Goal: Information Seeking & Learning: Learn about a topic

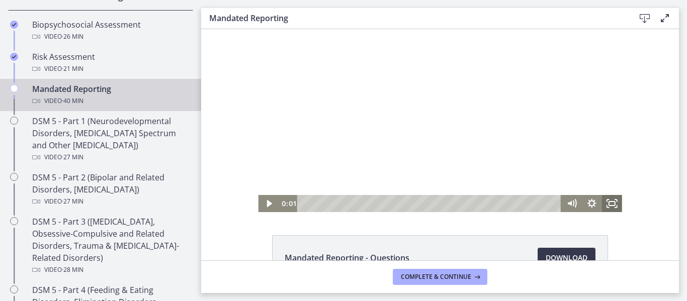
click at [612, 202] on rect "Fullscreen" at bounding box center [612, 204] width 6 height 4
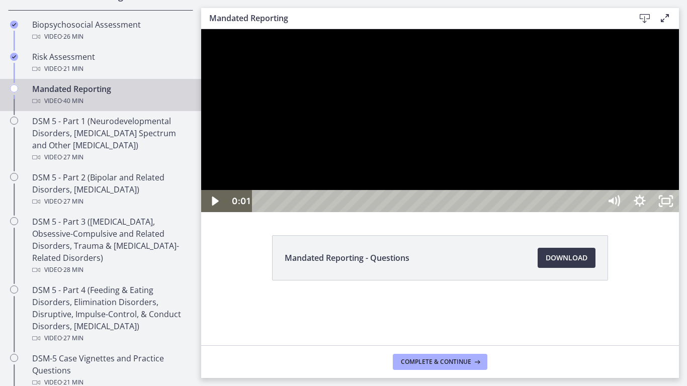
click at [446, 212] on div at bounding box center [440, 120] width 478 height 183
click at [396, 208] on div at bounding box center [440, 120] width 478 height 183
click at [653, 212] on icon "Show settings menu" at bounding box center [640, 201] width 26 height 22
click at [679, 212] on div at bounding box center [440, 120] width 478 height 183
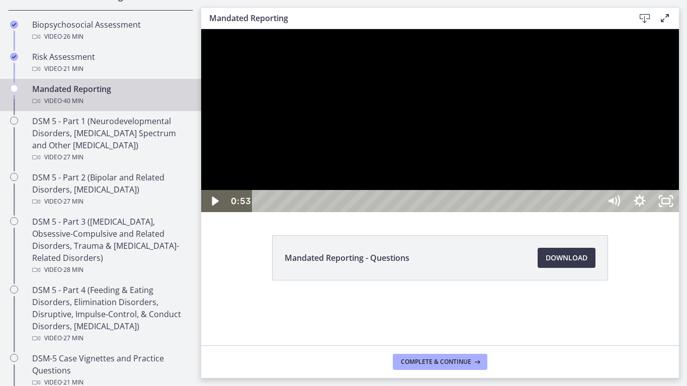
click at [640, 212] on div at bounding box center [440, 120] width 478 height 183
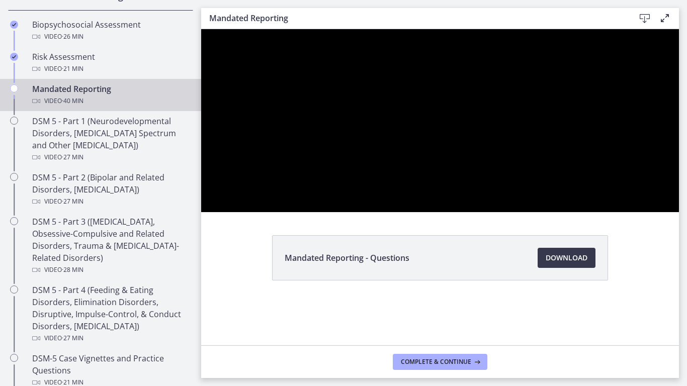
click at [679, 212] on div at bounding box center [440, 120] width 478 height 183
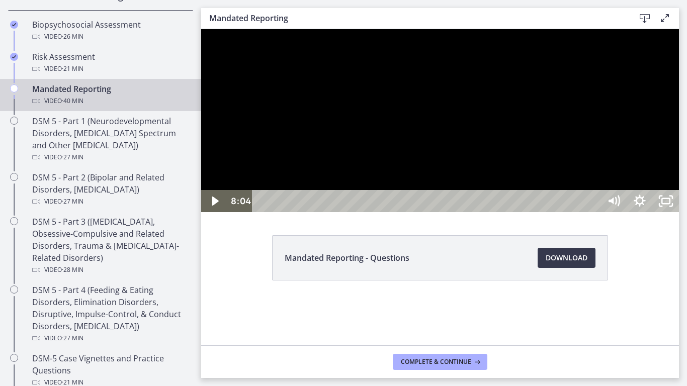
click at [679, 212] on div at bounding box center [440, 120] width 478 height 183
click at [539, 113] on div at bounding box center [440, 120] width 478 height 183
click at [442, 212] on div at bounding box center [440, 120] width 478 height 183
click at [653, 212] on icon "Show settings menu" at bounding box center [640, 201] width 26 height 22
click at [640, 168] on span "Speed" at bounding box center [623, 157] width 33 height 22
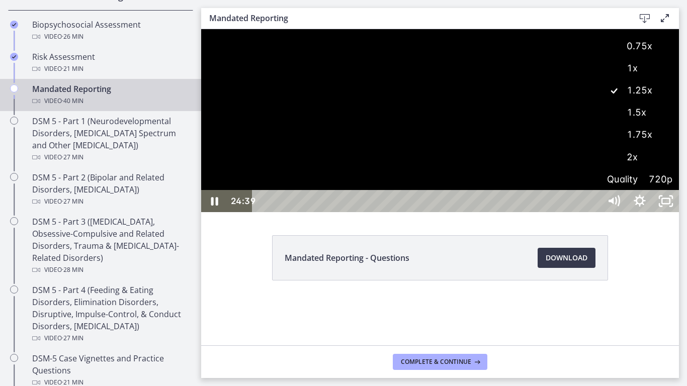
click at [679, 124] on label "1.5x" at bounding box center [639, 112] width 78 height 23
click at [679, 212] on div at bounding box center [440, 120] width 478 height 183
click at [646, 212] on div at bounding box center [440, 120] width 478 height 183
click at [679, 212] on icon "Unfullscreen" at bounding box center [666, 201] width 26 height 22
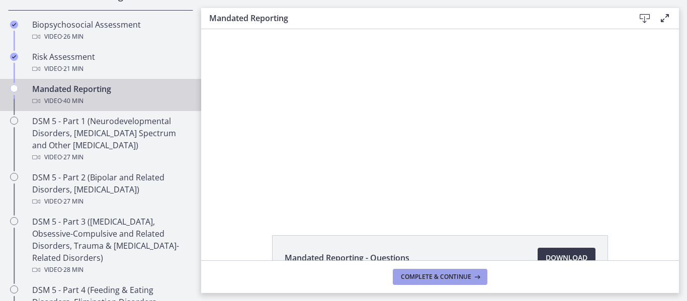
click at [484, 275] on button "Complete & continue" at bounding box center [440, 277] width 95 height 16
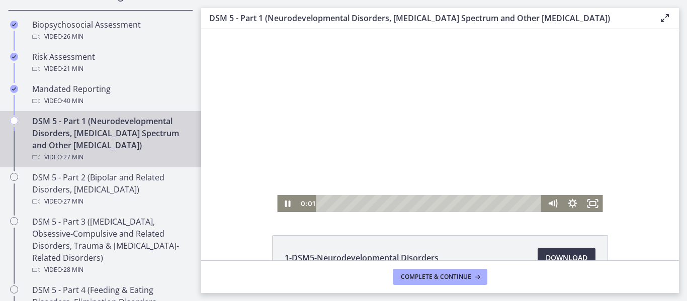
click at [351, 155] on div at bounding box center [439, 120] width 325 height 183
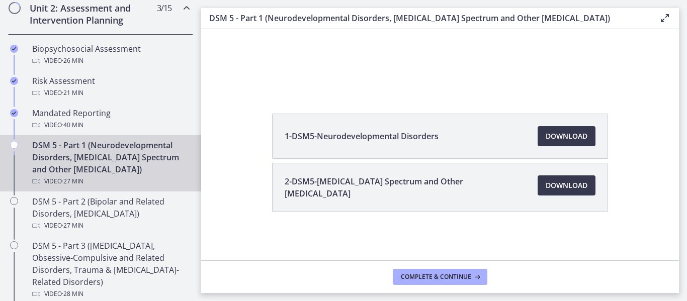
scroll to position [359, 0]
click at [133, 157] on div "DSM 5 - Part 1 (Neurodevelopmental Disorders, [MEDICAL_DATA] Spectrum and Other…" at bounding box center [110, 162] width 157 height 48
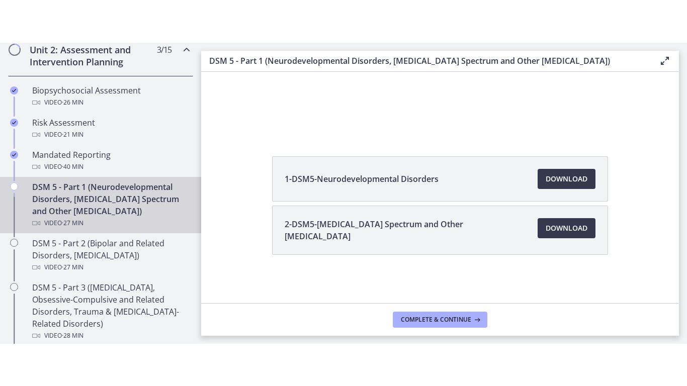
scroll to position [0, 0]
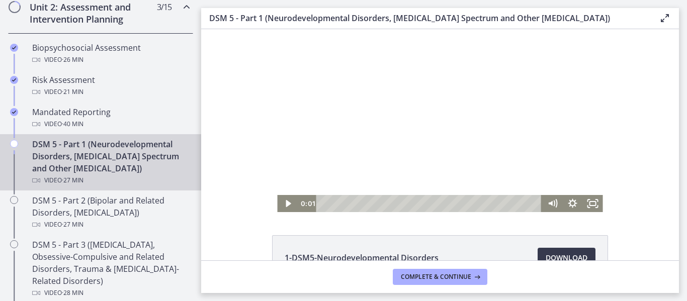
click at [419, 131] on div at bounding box center [439, 120] width 325 height 183
click at [586, 206] on icon "Fullscreen" at bounding box center [593, 203] width 20 height 17
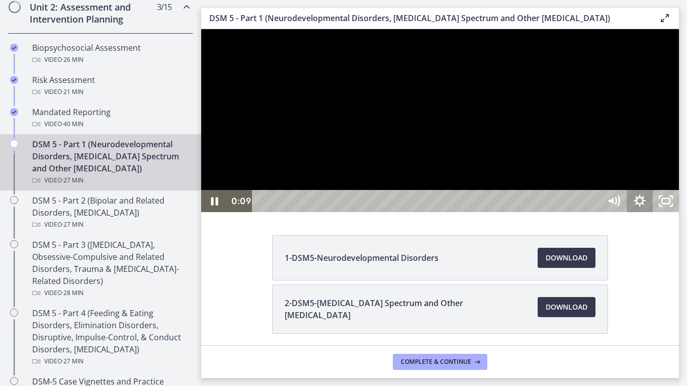
click at [645, 207] on icon "Show settings menu" at bounding box center [640, 201] width 12 height 12
click at [620, 212] on div at bounding box center [440, 120] width 478 height 183
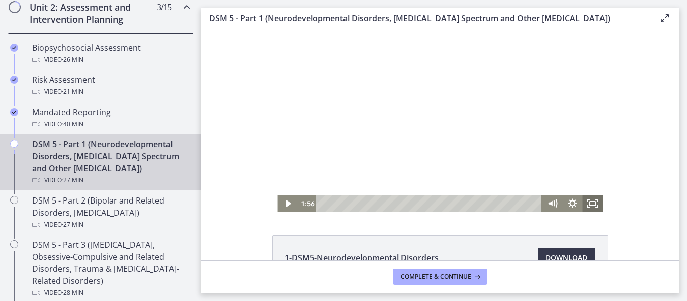
click at [591, 202] on icon "Fullscreen" at bounding box center [593, 203] width 20 height 17
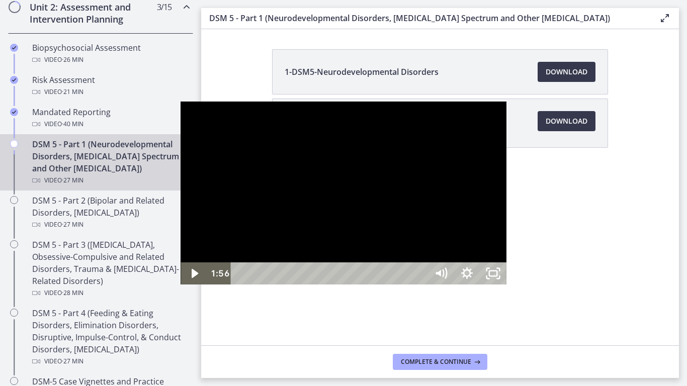
click at [468, 239] on div at bounding box center [343, 193] width 325 height 183
click at [506, 227] on div at bounding box center [343, 193] width 325 height 183
click at [435, 222] on div at bounding box center [343, 193] width 325 height 183
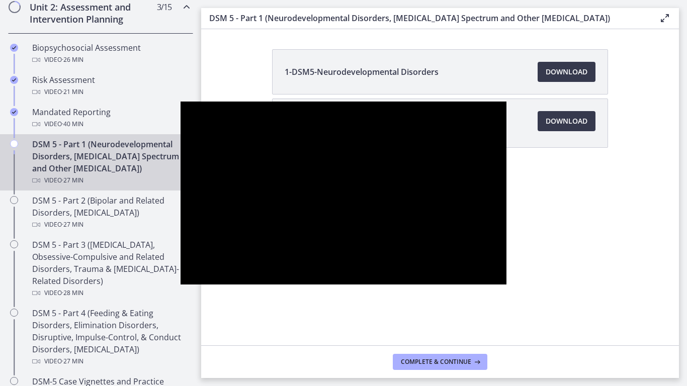
click at [435, 222] on div at bounding box center [343, 193] width 325 height 183
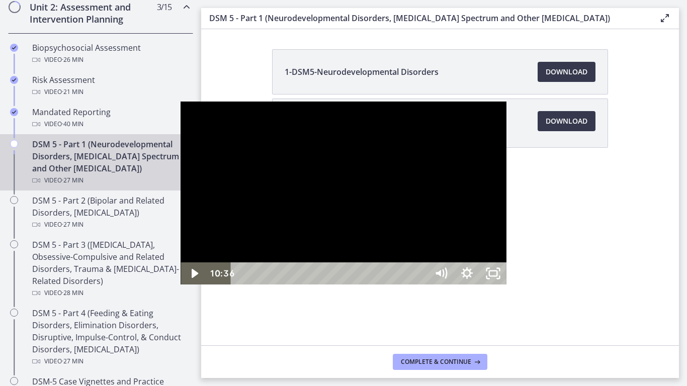
click at [435, 222] on div at bounding box center [343, 193] width 325 height 183
click at [461, 184] on div at bounding box center [343, 193] width 325 height 183
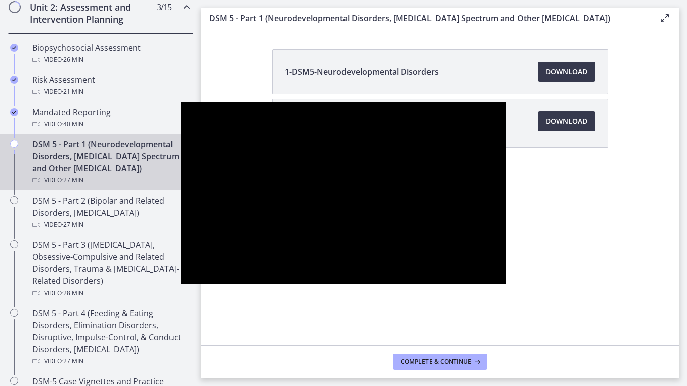
click at [477, 246] on div at bounding box center [343, 193] width 325 height 183
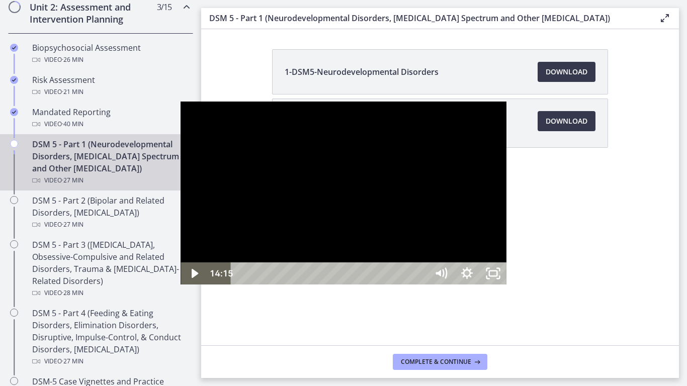
click at [477, 246] on div at bounding box center [343, 193] width 325 height 183
click at [347, 221] on div at bounding box center [343, 193] width 325 height 183
click at [447, 108] on div at bounding box center [343, 193] width 325 height 183
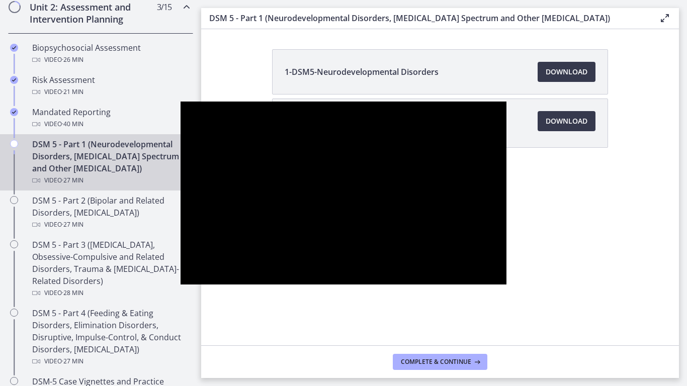
click at [506, 285] on div at bounding box center [343, 193] width 325 height 183
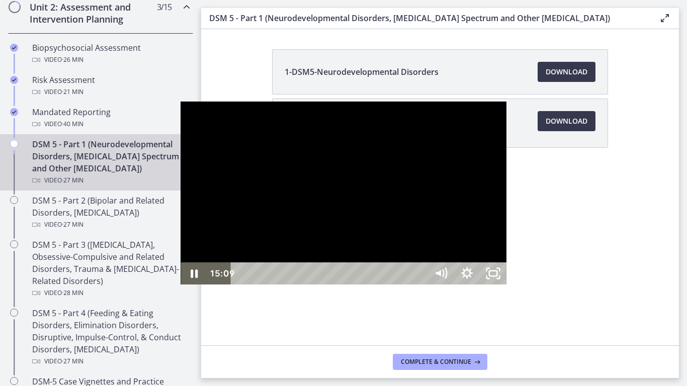
click at [506, 285] on div at bounding box center [343, 193] width 325 height 183
click at [490, 285] on div at bounding box center [343, 193] width 325 height 183
click at [452, 277] on div at bounding box center [343, 193] width 325 height 183
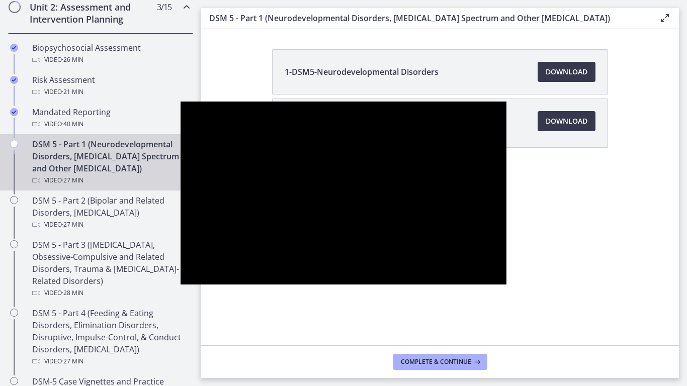
click at [506, 250] on div at bounding box center [343, 193] width 325 height 183
click at [506, 269] on div at bounding box center [343, 193] width 325 height 183
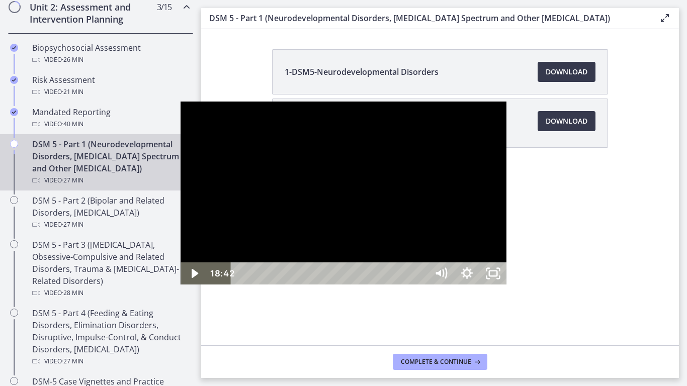
click at [506, 269] on div at bounding box center [343, 193] width 325 height 183
click at [506, 219] on div at bounding box center [343, 193] width 325 height 183
click at [381, 232] on div at bounding box center [343, 193] width 325 height 183
click at [344, 209] on div at bounding box center [343, 193] width 325 height 183
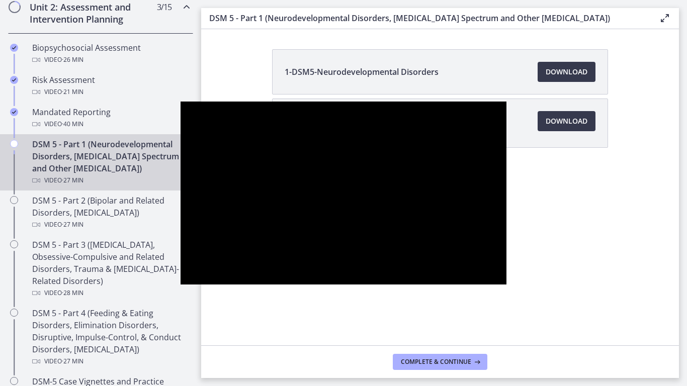
click at [249, 239] on div at bounding box center [343, 193] width 325 height 183
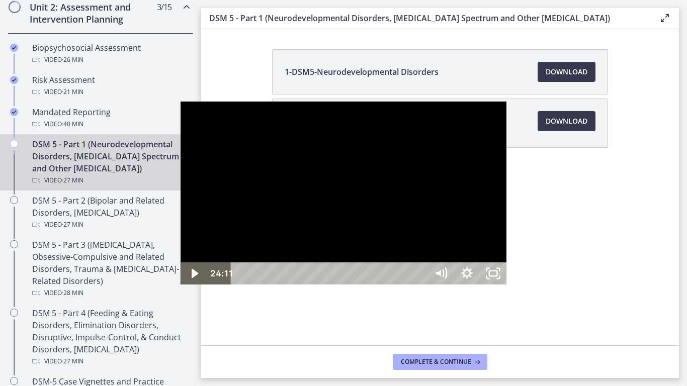
click at [249, 239] on div at bounding box center [343, 193] width 325 height 183
click at [506, 102] on div at bounding box center [343, 193] width 325 height 183
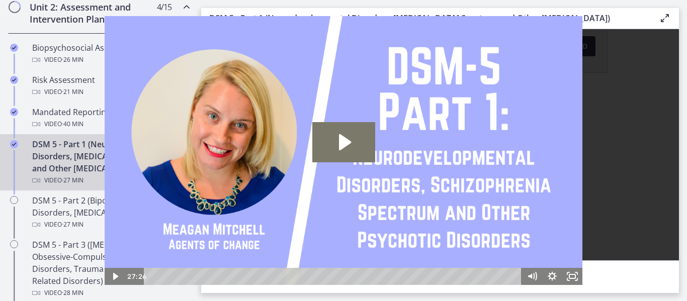
scroll to position [79, 0]
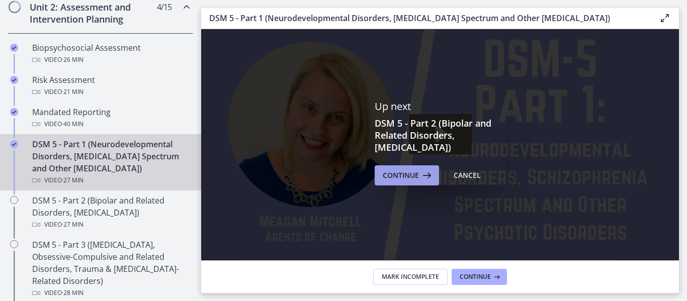
click at [421, 184] on button "Continue" at bounding box center [407, 175] width 64 height 20
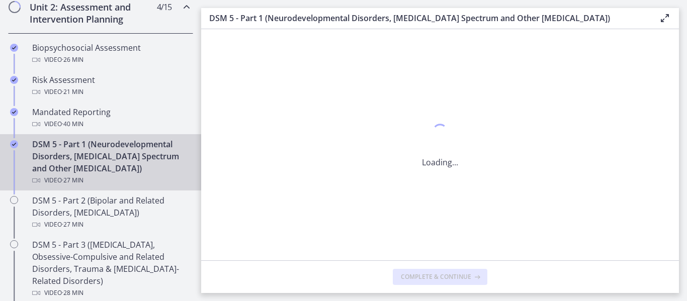
scroll to position [0, 0]
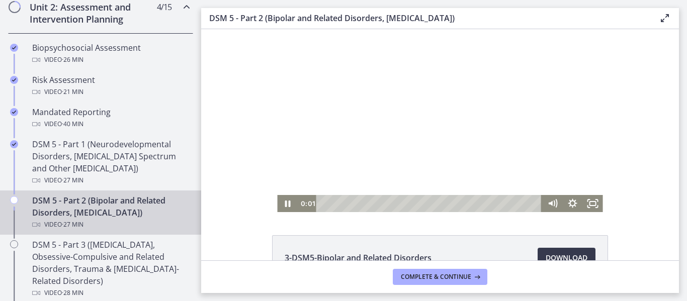
click at [445, 141] on div at bounding box center [439, 120] width 325 height 183
click at [590, 200] on icon "Fullscreen" at bounding box center [593, 203] width 20 height 17
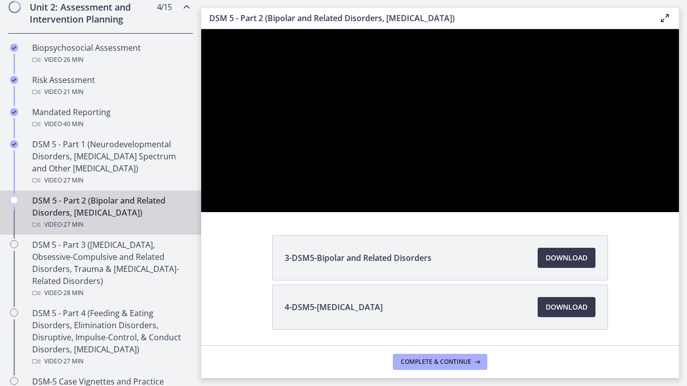
click at [679, 212] on div at bounding box center [440, 120] width 478 height 183
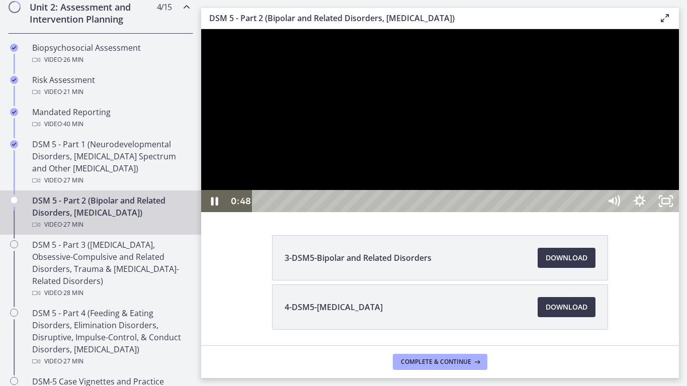
click at [650, 153] on div at bounding box center [440, 120] width 478 height 183
click at [679, 212] on div at bounding box center [440, 120] width 478 height 183
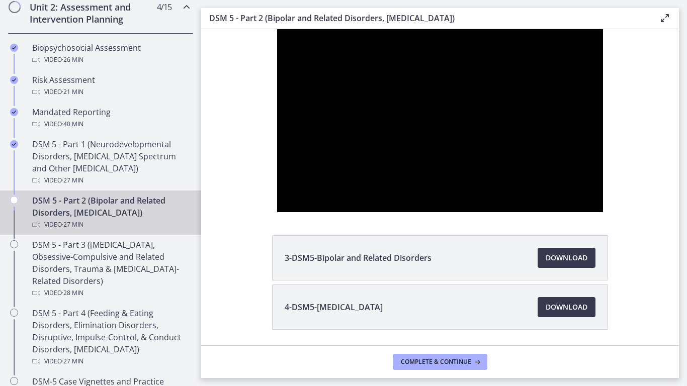
click at [277, 267] on div at bounding box center [439, 121] width 325 height 386
